Goal: Book appointment/travel/reservation

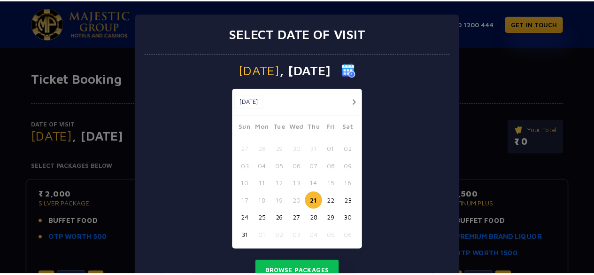
scroll to position [39, 0]
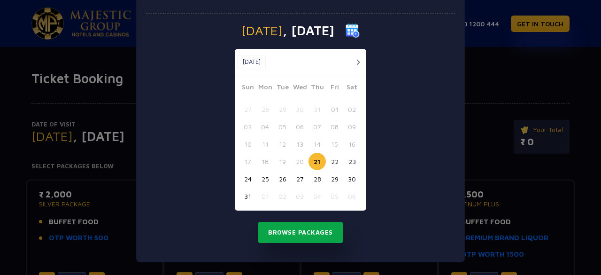
click at [312, 238] on button "Browse Packages" at bounding box center [300, 233] width 84 height 22
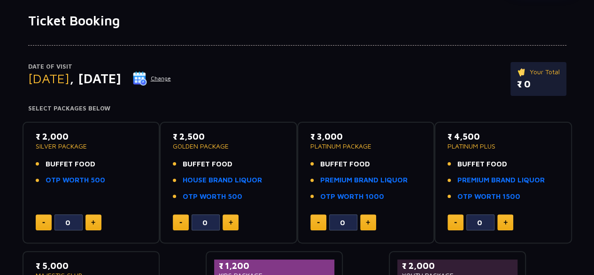
scroll to position [53, 0]
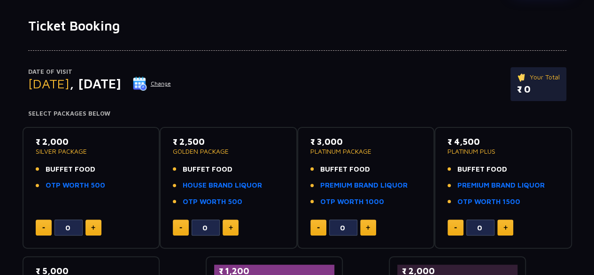
type input "1"
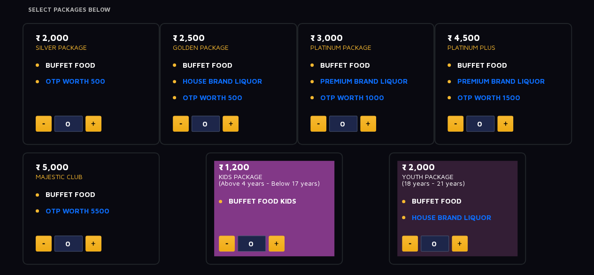
scroll to position [157, 0]
click at [94, 119] on button at bounding box center [93, 123] width 16 height 16
type input "1"
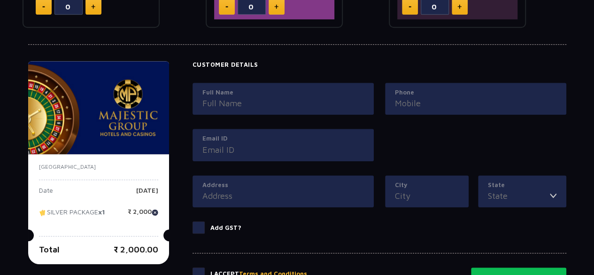
scroll to position [393, 0]
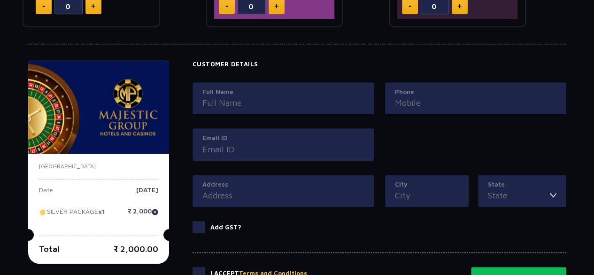
click at [149, 162] on p "[GEOGRAPHIC_DATA]" at bounding box center [98, 166] width 119 height 8
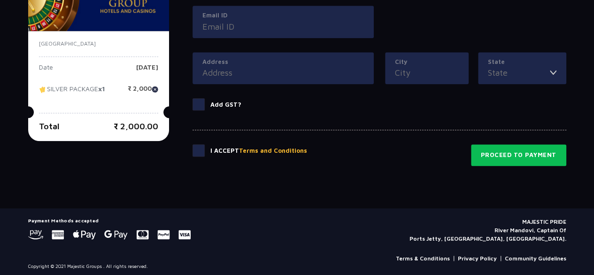
scroll to position [395, 0]
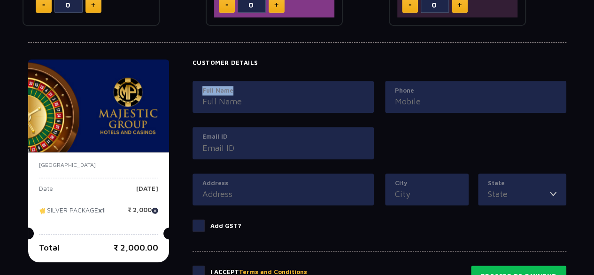
drag, startPoint x: 275, startPoint y: 109, endPoint x: 286, endPoint y: 91, distance: 21.5
click at [286, 91] on div "Full Name" at bounding box center [282, 97] width 181 height 32
click at [286, 91] on label "Full Name" at bounding box center [282, 90] width 161 height 9
click at [286, 95] on input "Full Name" at bounding box center [282, 101] width 161 height 13
click at [214, 95] on input "Full Name" at bounding box center [282, 101] width 161 height 13
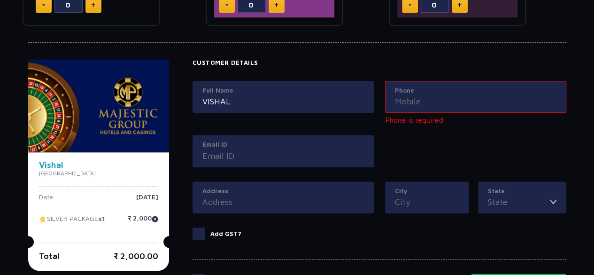
click at [242, 100] on input "VISHAL" at bounding box center [282, 101] width 161 height 13
type input "[PERSON_NAME]"
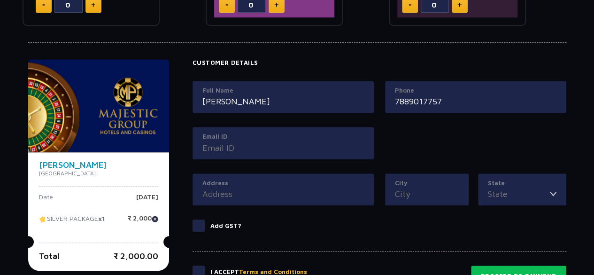
type input "7889017757"
click at [215, 133] on label "Email ID" at bounding box center [282, 136] width 161 height 9
click at [215, 141] on input "Email ID" at bounding box center [282, 147] width 161 height 13
click at [220, 141] on input "Email ID" at bounding box center [282, 147] width 161 height 13
type input "[EMAIL_ADDRESS][DOMAIN_NAME]"
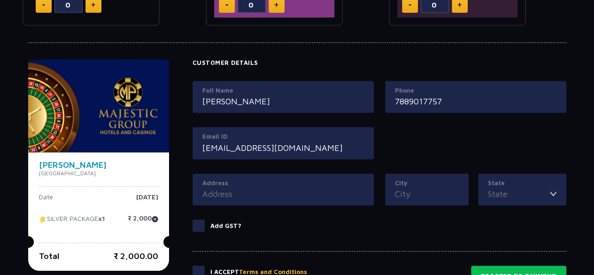
click at [288, 191] on input "Address" at bounding box center [282, 193] width 161 height 13
type input "O"
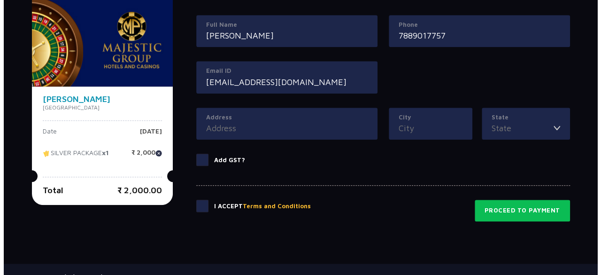
scroll to position [474, 0]
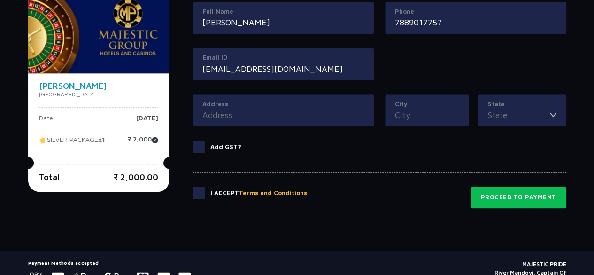
click at [263, 188] on button "Terms and Conditions" at bounding box center [273, 192] width 68 height 9
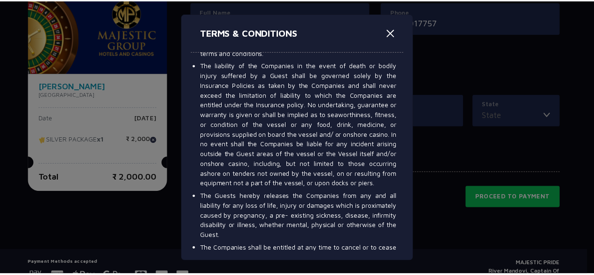
scroll to position [5870, 0]
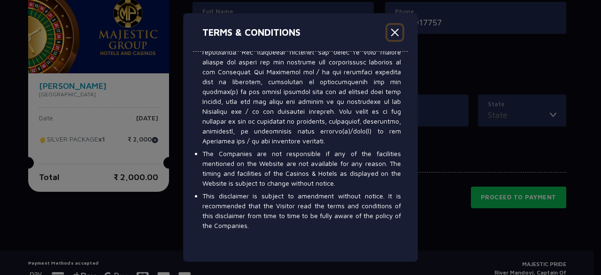
click at [390, 35] on button "Close" at bounding box center [394, 32] width 15 height 15
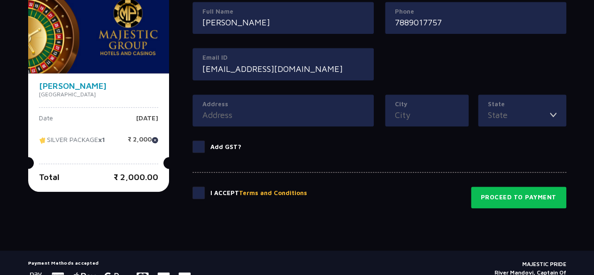
click at [200, 196] on span at bounding box center [198, 192] width 12 height 12
click at [0, 0] on input "checkbox" at bounding box center [0, 0] width 0 height 0
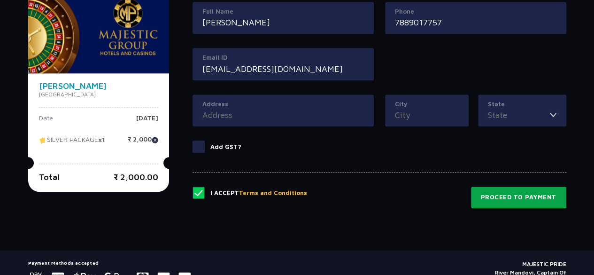
click at [485, 190] on button "Proceed to Payment" at bounding box center [518, 197] width 95 height 22
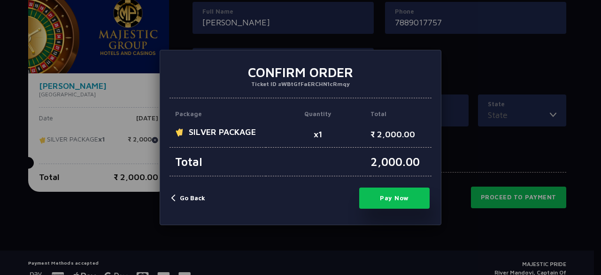
click at [238, 163] on p "Total" at bounding box center [217, 161] width 96 height 29
click at [366, 194] on button "Pay Now" at bounding box center [394, 197] width 70 height 21
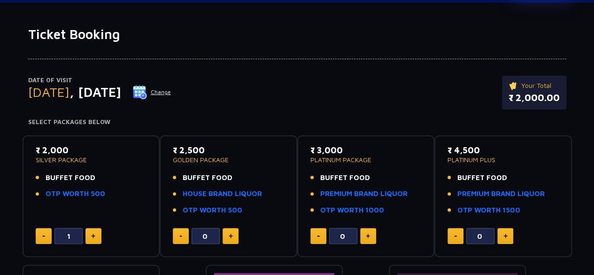
scroll to position [44, 0]
